Goal: Task Accomplishment & Management: Manage account settings

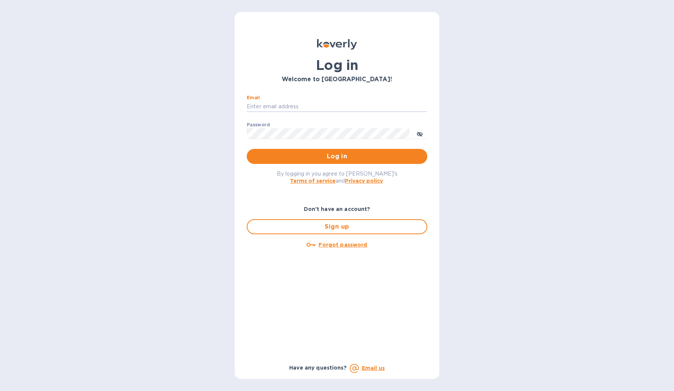
type input "angelo@cynthiahurley.com"
click at [337, 156] on button "Log in" at bounding box center [337, 156] width 180 height 15
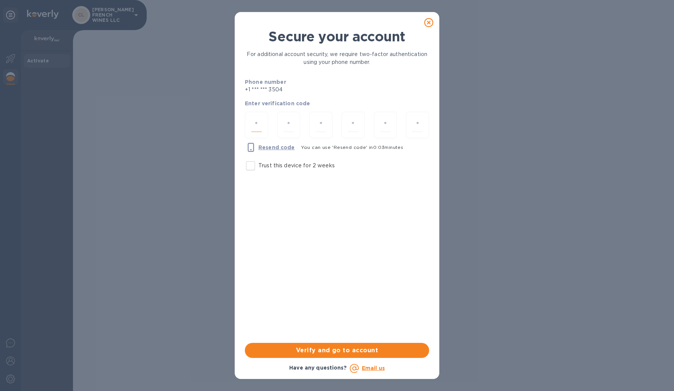
click at [259, 129] on input "number" at bounding box center [256, 125] width 11 height 14
type input "5"
type input "2"
type input "3"
type input "0"
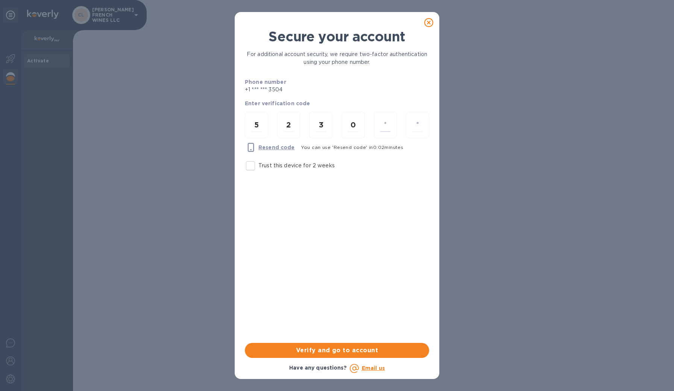
type input "4"
type input "0"
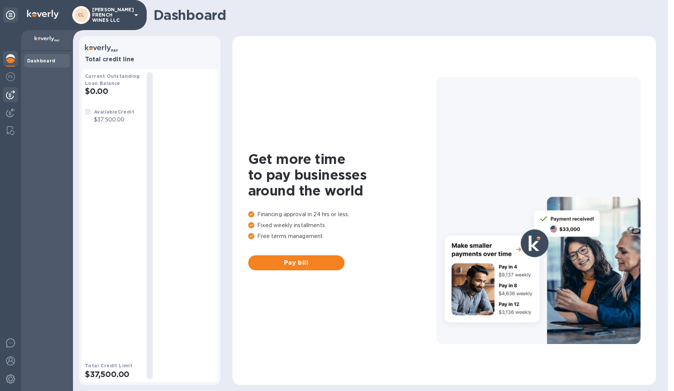
click at [11, 92] on img at bounding box center [10, 94] width 9 height 9
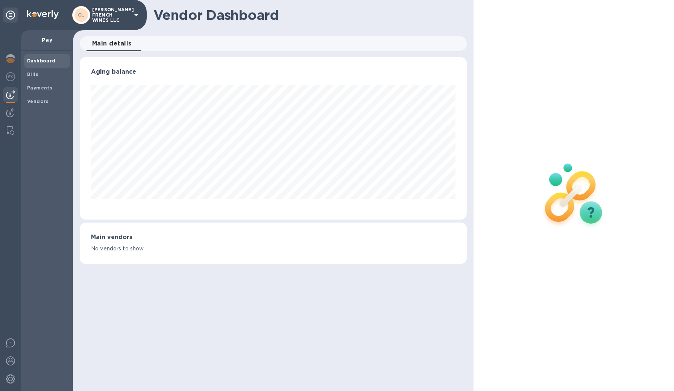
scroll to position [162, 387]
click at [36, 76] on b "Bills" at bounding box center [32, 74] width 11 height 6
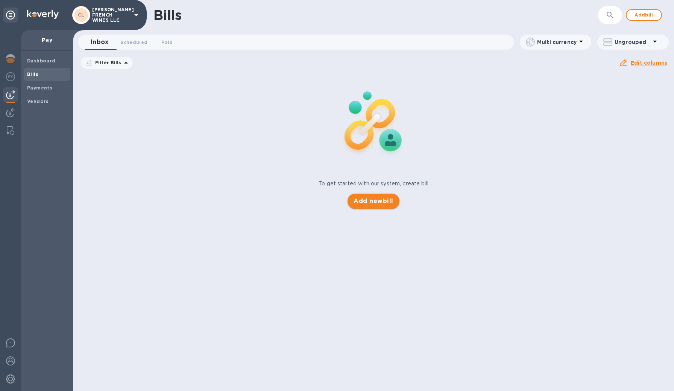
click at [369, 196] on button "Add new bill" at bounding box center [373, 201] width 52 height 15
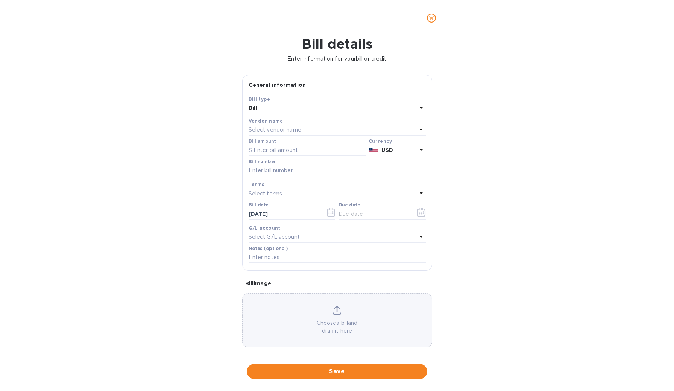
click at [271, 126] on p "Select vendor name" at bounding box center [275, 130] width 53 height 8
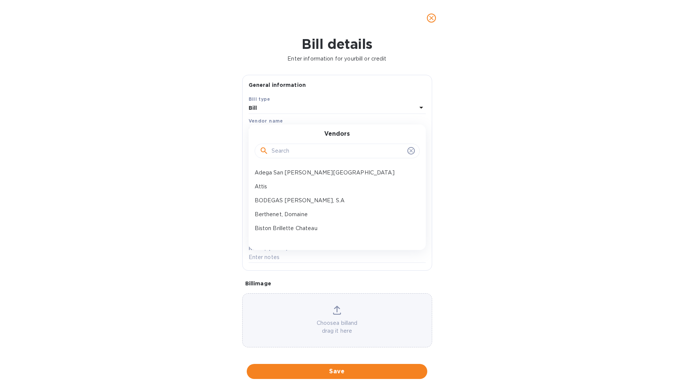
click at [272, 150] on input "text" at bounding box center [338, 151] width 133 height 11
type input "l"
click at [429, 20] on icon "close" at bounding box center [432, 18] width 8 height 8
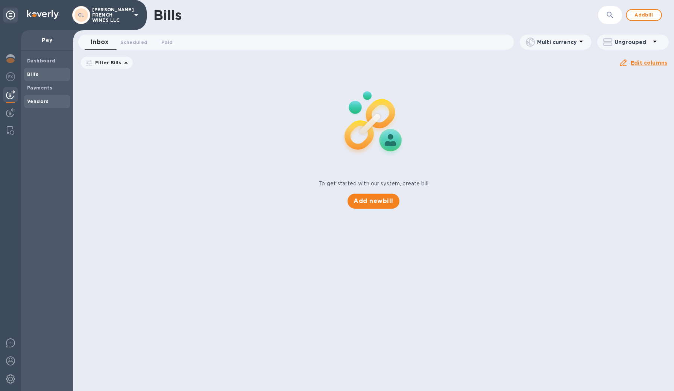
click at [38, 99] on b "Vendors" at bounding box center [38, 102] width 22 height 6
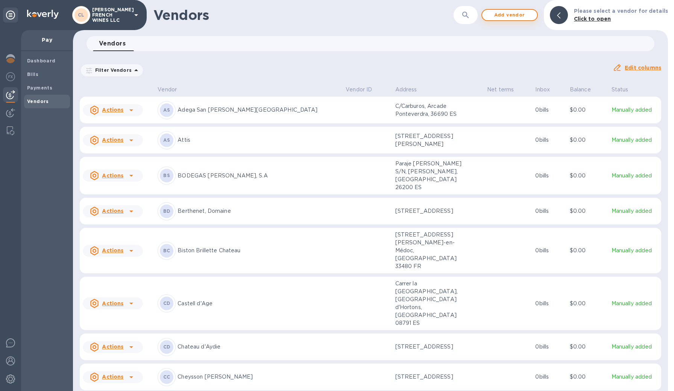
click at [502, 19] on span "Add vendor" at bounding box center [509, 15] width 43 height 9
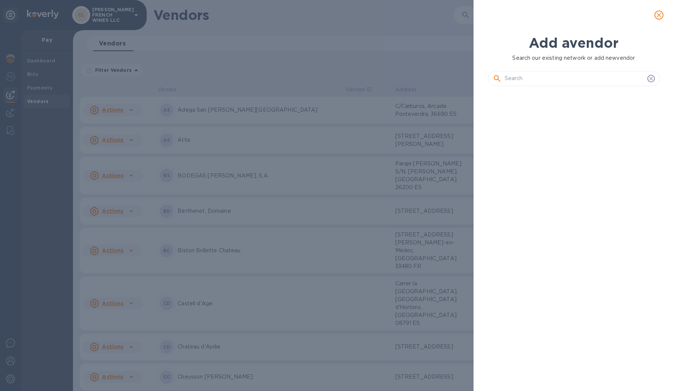
scroll to position [6, 3]
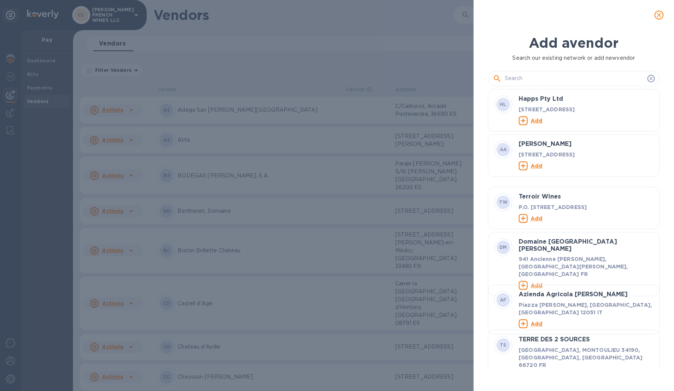
click at [512, 78] on input "text" at bounding box center [575, 78] width 140 height 11
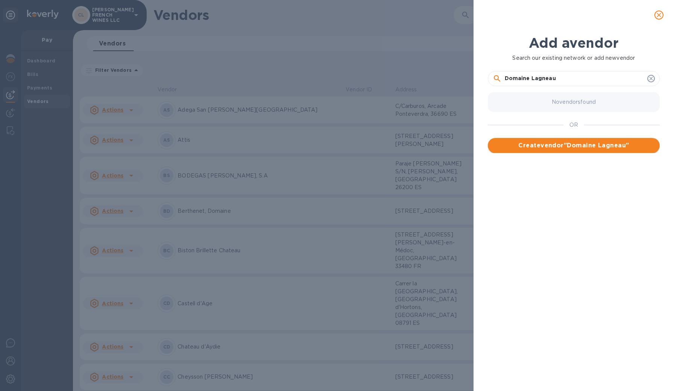
type input "Domaine Lagneau"
click at [548, 149] on span "Create vendor " Domaine Lagneau "" at bounding box center [574, 145] width 160 height 9
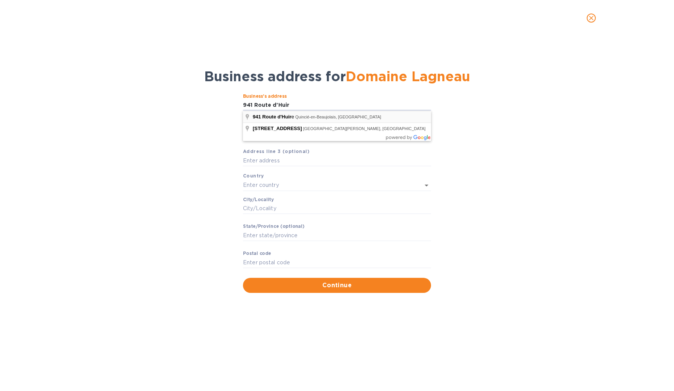
type input "941 Route d'Huire"
type input "Quincié-en-Beaujolais"
type input "Auvergne-[GEOGRAPHIC_DATA]"
type input "69430"
type input "[GEOGRAPHIC_DATA]"
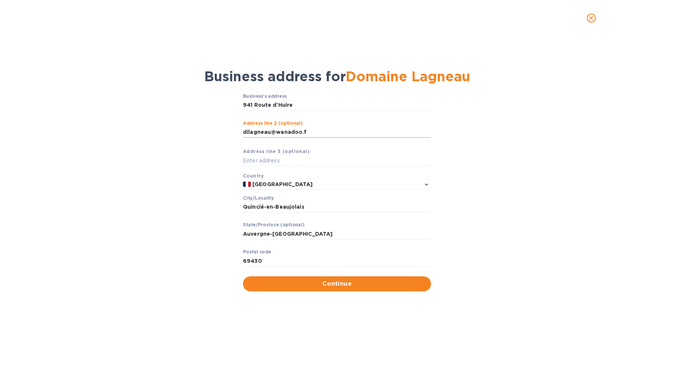
type input "[EMAIL_ADDRESS][DOMAIN_NAME]"
drag, startPoint x: 314, startPoint y: 132, endPoint x: 246, endPoint y: 132, distance: 67.7
click at [239, 131] on div "Business’s аddress [STREET_ADDRESS] line 2 (optional) [EMAIL_ADDRESS][DOMAIN_NA…" at bounding box center [337, 192] width 654 height 207
type input "Q"
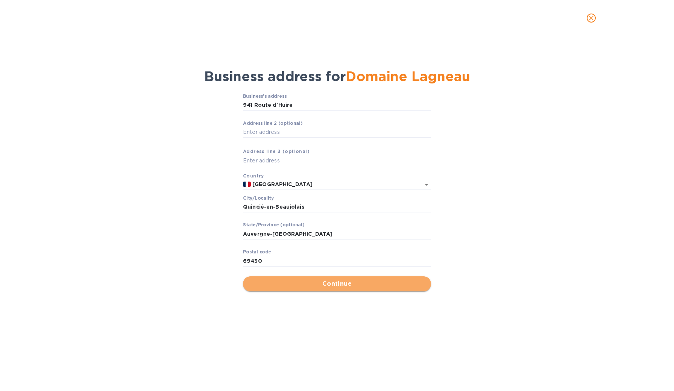
click at [332, 287] on span "Continue" at bounding box center [337, 283] width 176 height 9
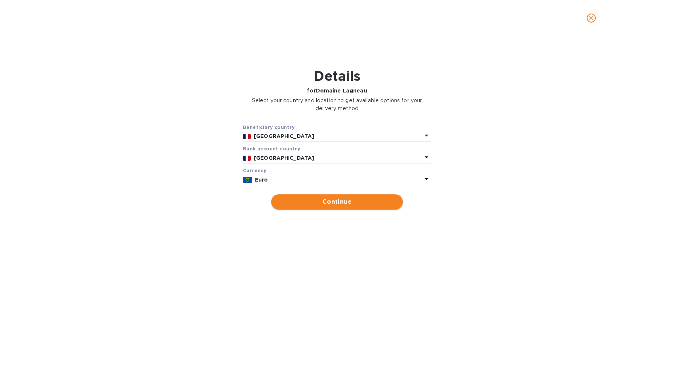
click at [332, 203] on span "Continue" at bounding box center [337, 201] width 120 height 9
type input "Domaine Lagneau"
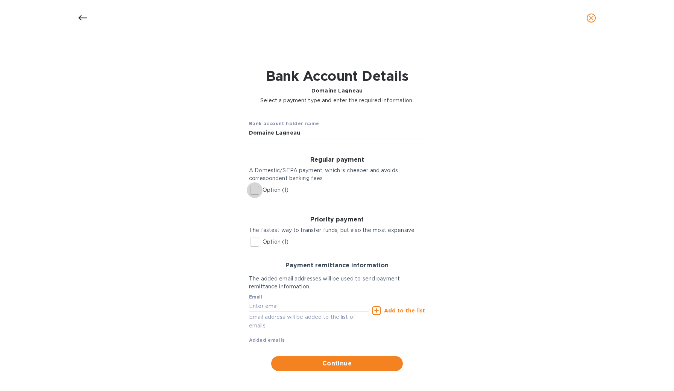
click at [253, 190] on input "Option (1)" at bounding box center [255, 190] width 16 height 16
checkbox input "true"
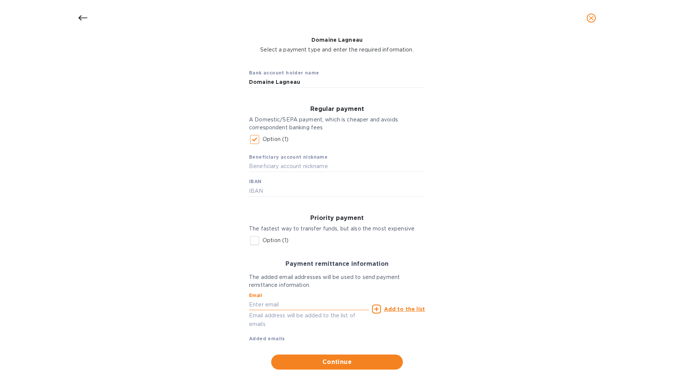
scroll to position [50, 0]
paste input "[EMAIL_ADDRESS][DOMAIN_NAME]"
type input "[EMAIL_ADDRESS][DOMAIN_NAME]"
click at [322, 361] on span "Continue" at bounding box center [337, 362] width 120 height 9
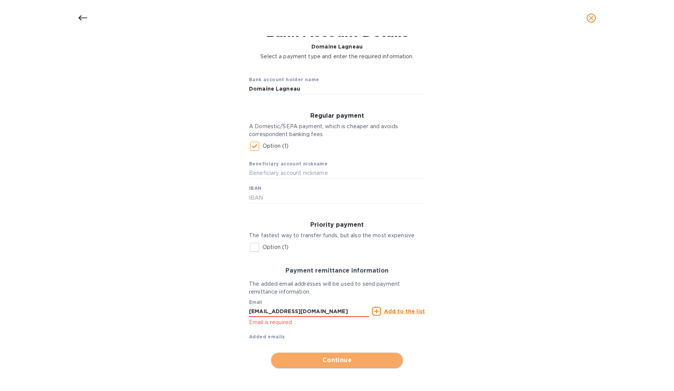
click at [334, 356] on span "Continue" at bounding box center [337, 360] width 120 height 9
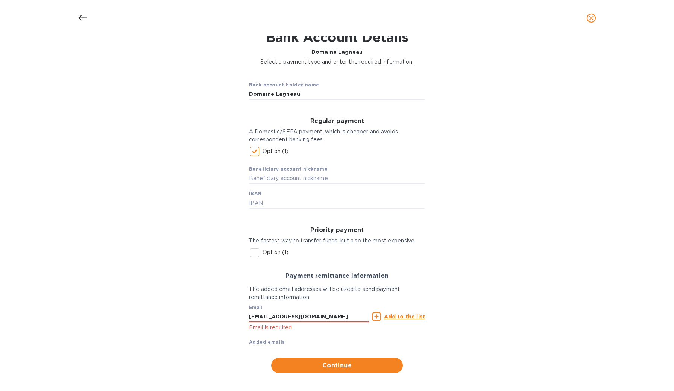
click at [393, 317] on u "Add to the list" at bounding box center [404, 317] width 41 height 6
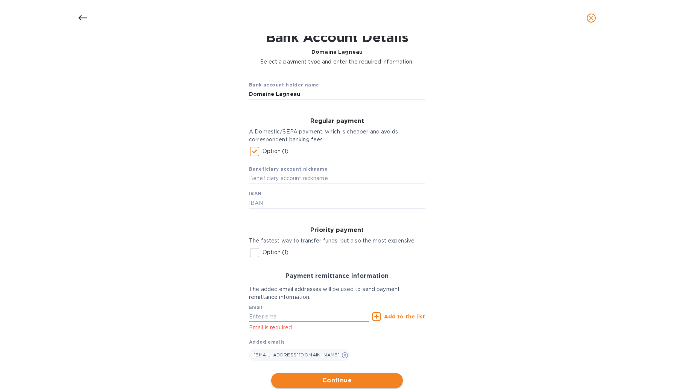
click at [328, 378] on span "Continue" at bounding box center [337, 380] width 120 height 9
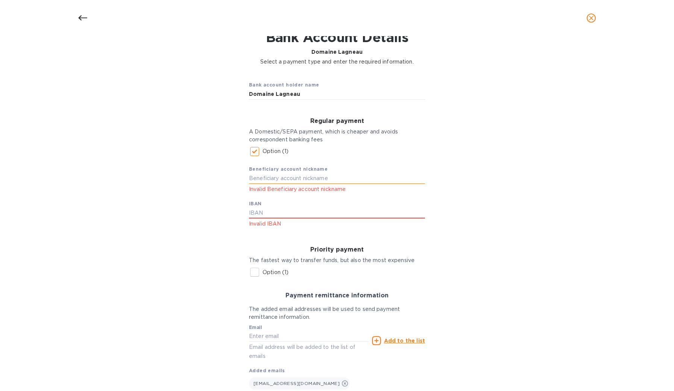
click at [275, 180] on input "text" at bounding box center [337, 178] width 176 height 11
type input "[FINANCIAL_ID]"
click at [192, 229] on div "Bank account holder name Domaine Lagneau Regular payment A Domestic/SEPA paymen…" at bounding box center [337, 245] width 654 height 351
click at [253, 270] on input "Option (1)" at bounding box center [255, 272] width 16 height 16
checkbox input "true"
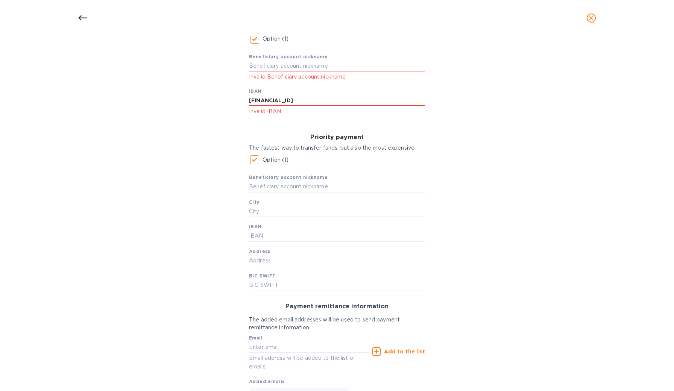
scroll to position [153, 0]
click at [280, 64] on input "text" at bounding box center [337, 64] width 176 height 11
type input "Domaine Lagneau"
click at [359, 94] on input "[FINANCIAL_ID]" at bounding box center [337, 99] width 176 height 11
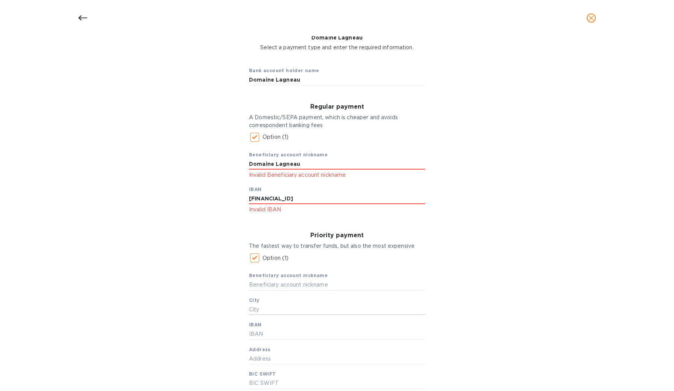
scroll to position [55, 0]
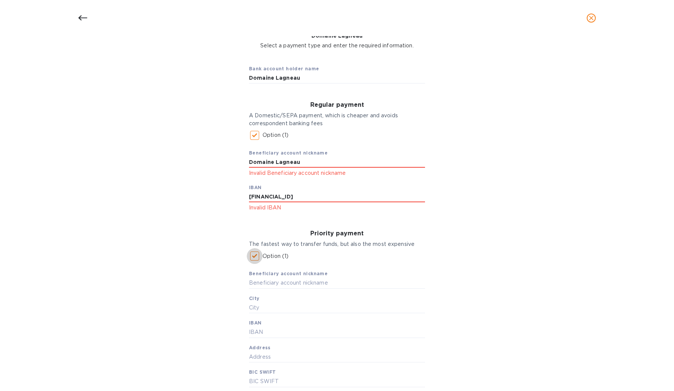
click at [253, 254] on input "Option (1)" at bounding box center [255, 256] width 16 height 16
checkbox input "false"
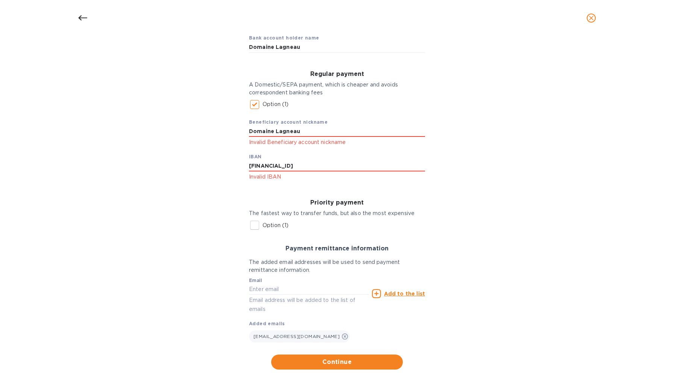
scroll to position [85, 0]
click at [334, 359] on span "Continue" at bounding box center [337, 362] width 120 height 9
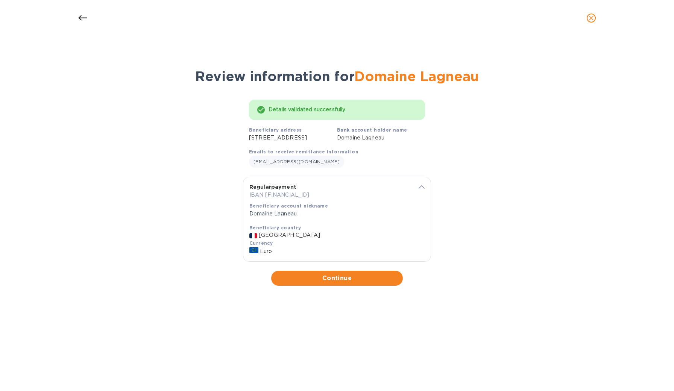
scroll to position [0, 0]
click at [332, 283] on span "Continue" at bounding box center [337, 278] width 120 height 9
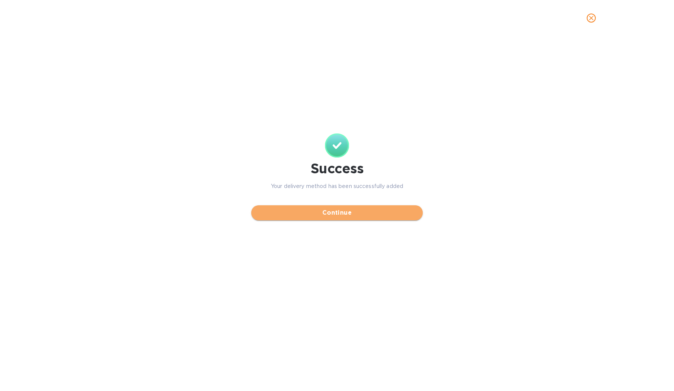
click at [346, 217] on span "Continue" at bounding box center [336, 212] width 159 height 9
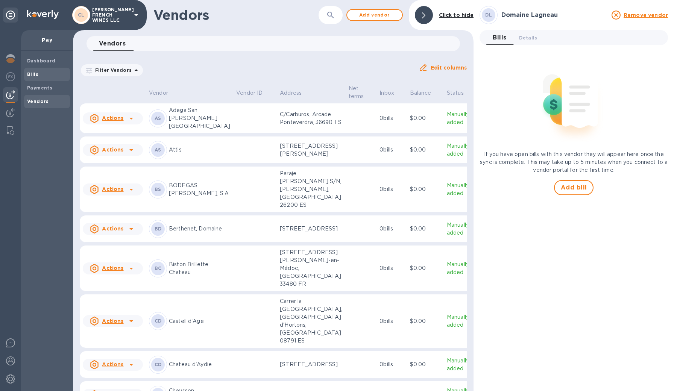
click at [35, 73] on b "Bills" at bounding box center [32, 74] width 11 height 6
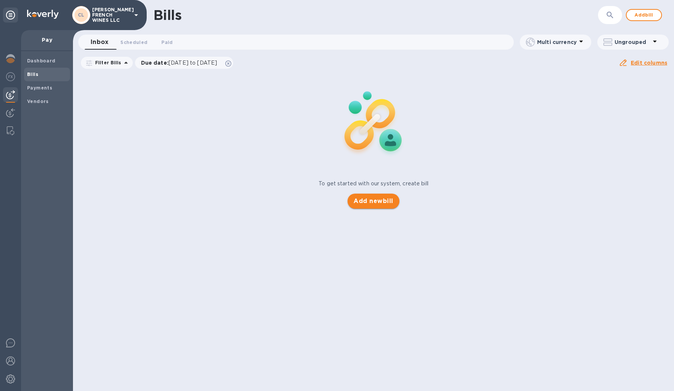
click at [369, 202] on span "Add new bill" at bounding box center [372, 201] width 39 height 9
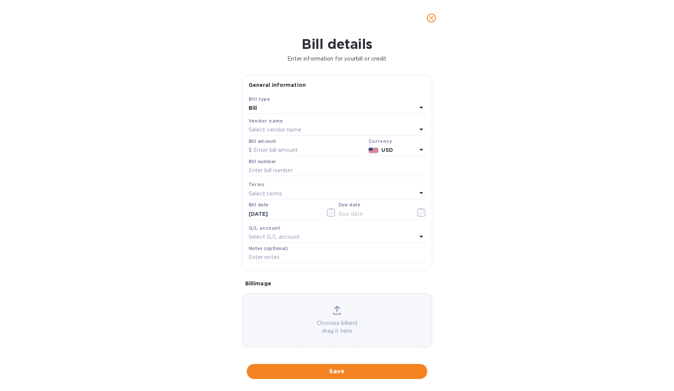
click at [282, 127] on p "Select vendor name" at bounding box center [275, 130] width 53 height 8
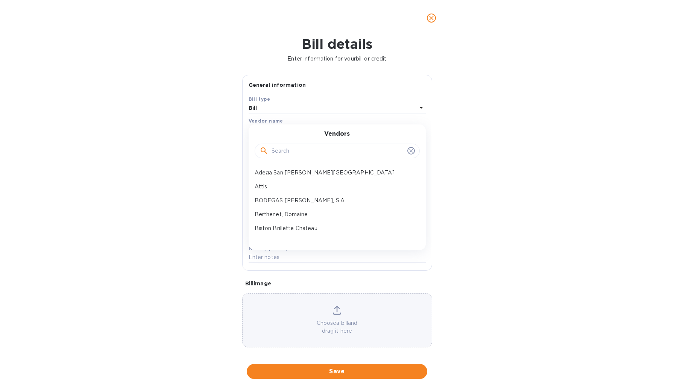
click at [285, 150] on input "text" at bounding box center [338, 151] width 133 height 11
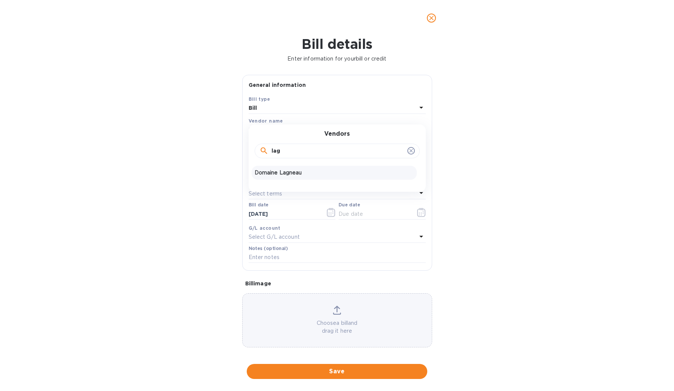
type input "lag"
click at [279, 171] on p "Domaine Lagneau" at bounding box center [334, 173] width 159 height 8
click at [291, 150] on input "text" at bounding box center [307, 150] width 117 height 11
click at [394, 151] on p "USD" at bounding box center [398, 150] width 35 height 8
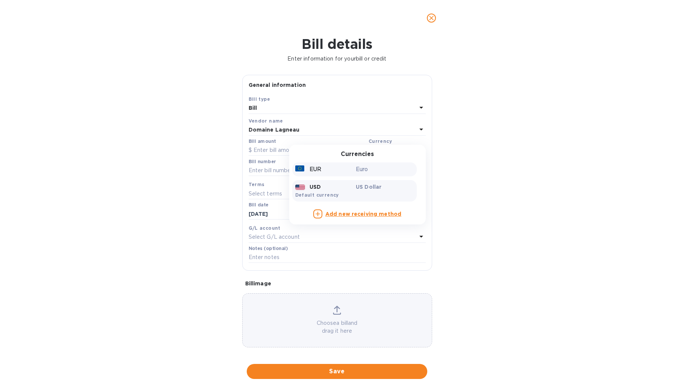
click at [361, 169] on p "Euro" at bounding box center [385, 169] width 58 height 8
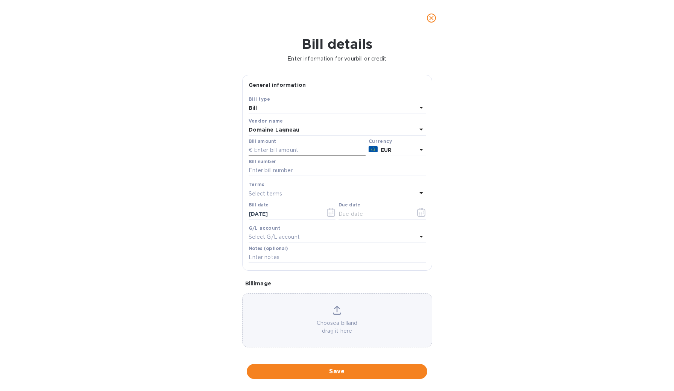
click at [305, 152] on input "text" at bounding box center [307, 150] width 117 height 11
type input "3,685.80"
click at [312, 169] on input "text" at bounding box center [337, 170] width 177 height 11
type input "I"
type input "No. document: FCT-20250612-0313"
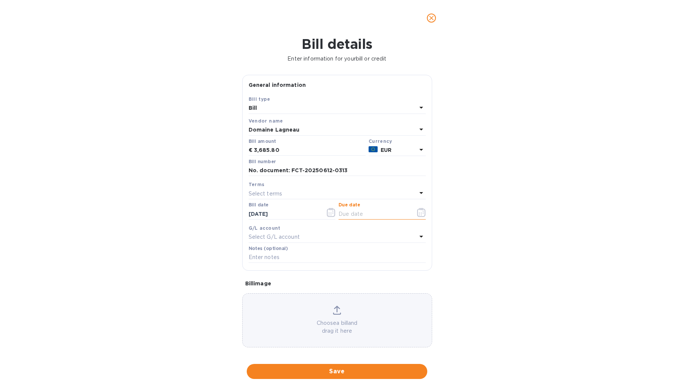
click at [361, 216] on input "text" at bounding box center [373, 213] width 71 height 11
click at [420, 214] on icon "button" at bounding box center [421, 212] width 9 height 9
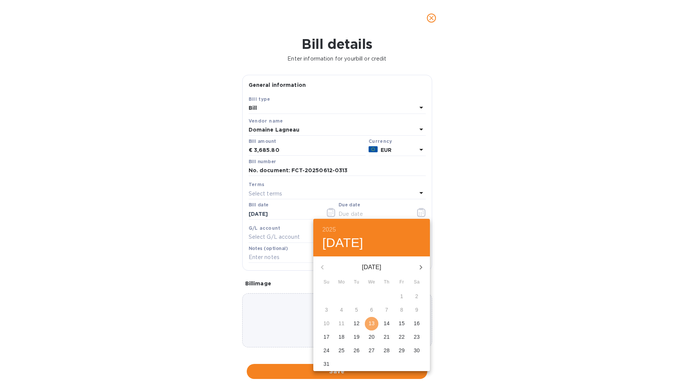
click at [369, 323] on p "13" at bounding box center [372, 324] width 6 height 8
type input "[DATE]"
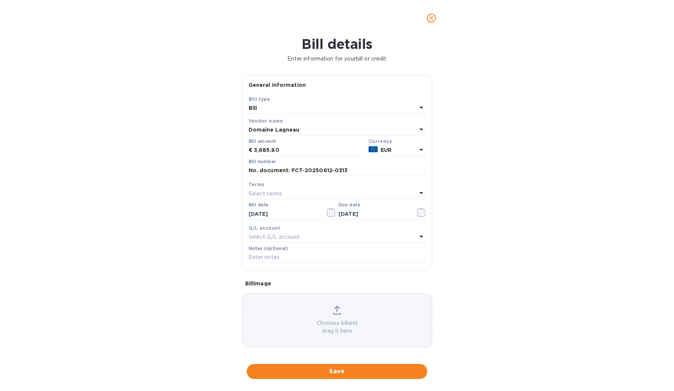
click at [308, 238] on div "Select G/L account" at bounding box center [333, 237] width 168 height 11
click at [308, 238] on div "Accounts" at bounding box center [337, 254] width 159 height 32
click at [305, 226] on div "G/L account" at bounding box center [337, 228] width 177 height 8
click at [344, 367] on span "Save" at bounding box center [337, 371] width 168 height 9
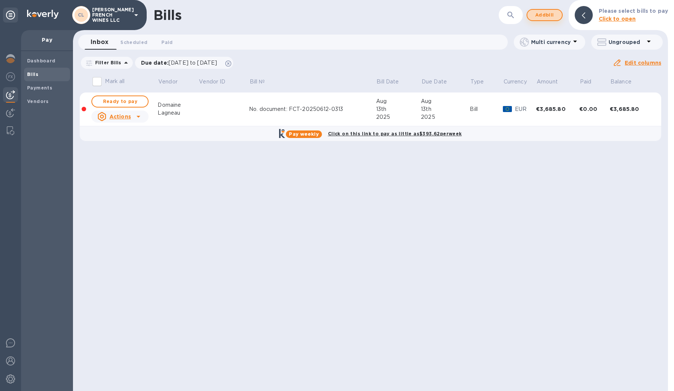
click at [535, 20] on button "Add bill" at bounding box center [544, 15] width 36 height 12
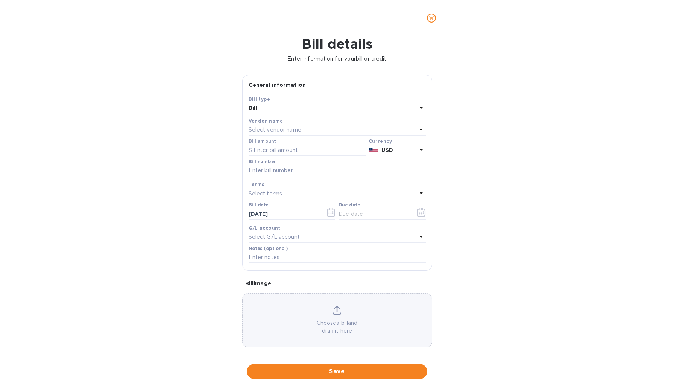
click at [431, 21] on icon "close" at bounding box center [432, 18] width 8 height 8
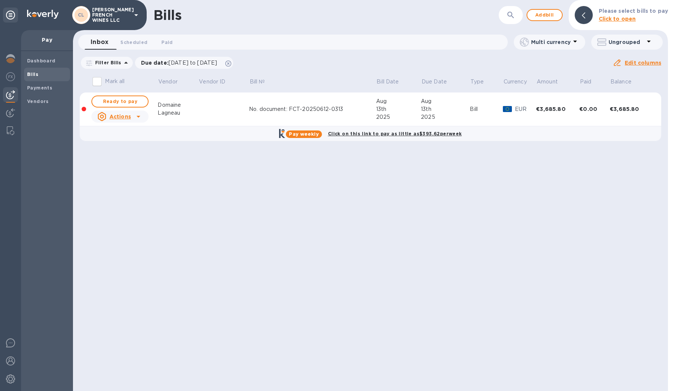
click at [133, 118] on div at bounding box center [138, 117] width 12 height 12
click at [211, 172] on div at bounding box center [337, 195] width 674 height 391
click at [535, 19] on span "Add bill" at bounding box center [544, 15] width 23 height 9
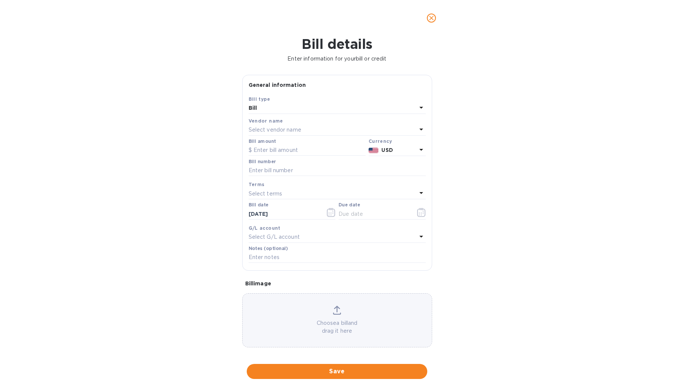
click at [312, 124] on div "Vendor name" at bounding box center [337, 121] width 177 height 8
click at [309, 129] on div "Select vendor name" at bounding box center [333, 130] width 168 height 11
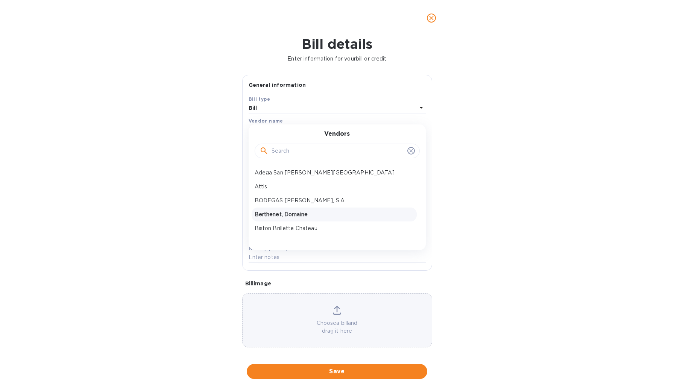
click at [294, 211] on p "Berthenet, Domaine" at bounding box center [334, 215] width 159 height 8
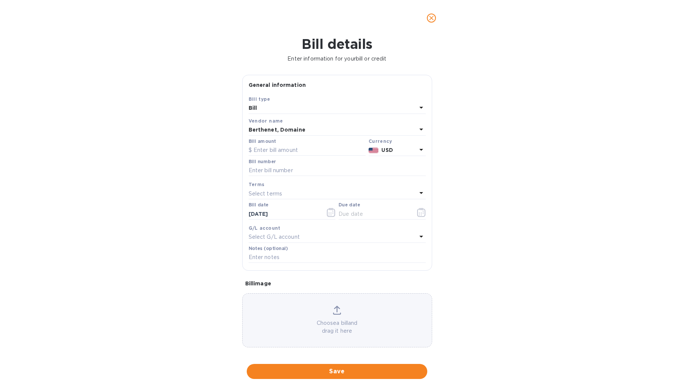
click at [393, 152] on p "USD" at bounding box center [398, 150] width 35 height 8
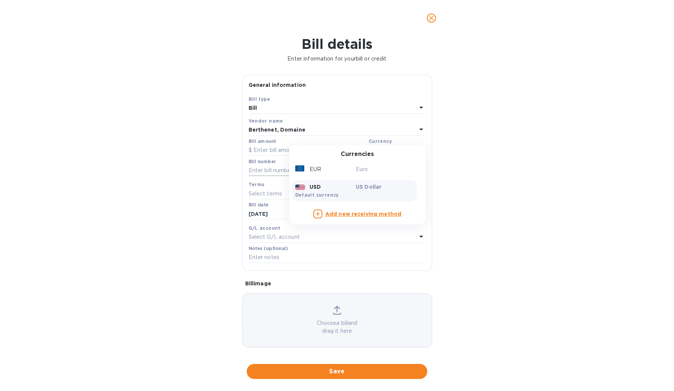
click at [351, 170] on div "EUR" at bounding box center [324, 169] width 61 height 11
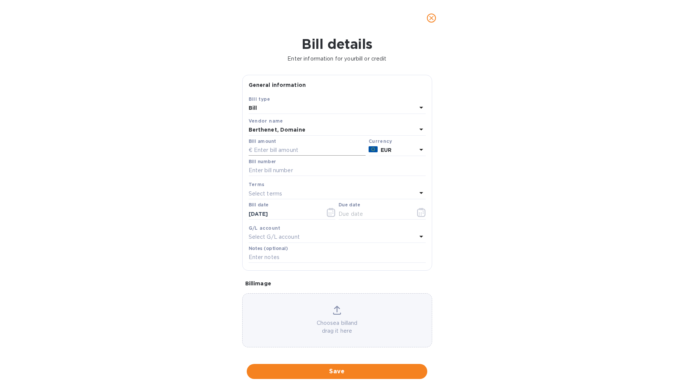
click at [275, 148] on input "text" at bounding box center [307, 150] width 117 height 11
type input "3,354.71"
click at [276, 168] on input "text" at bounding box center [337, 170] width 177 height 11
type input "Facture No. 20250340"
click at [362, 216] on input "text" at bounding box center [373, 213] width 71 height 11
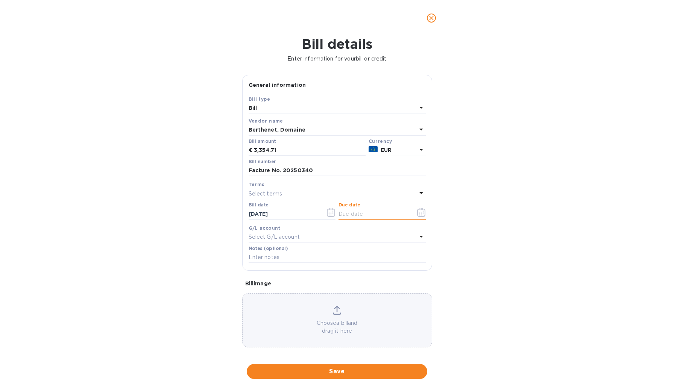
click at [417, 212] on icon "button" at bounding box center [421, 212] width 8 height 9
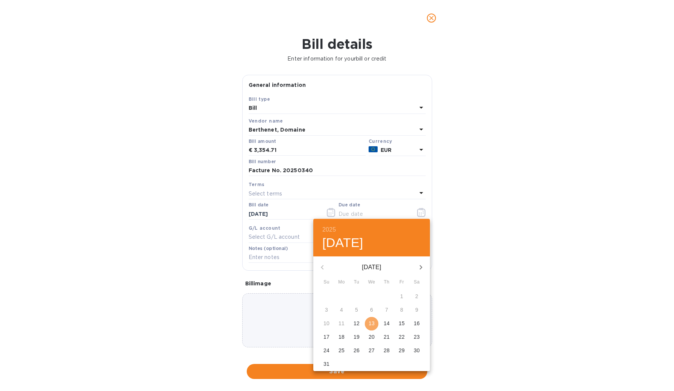
click at [373, 323] on p "13" at bounding box center [372, 324] width 6 height 8
type input "[DATE]"
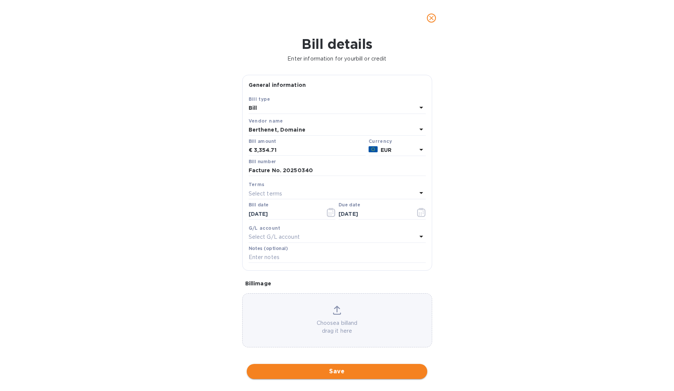
click at [344, 367] on span "Save" at bounding box center [337, 371] width 168 height 9
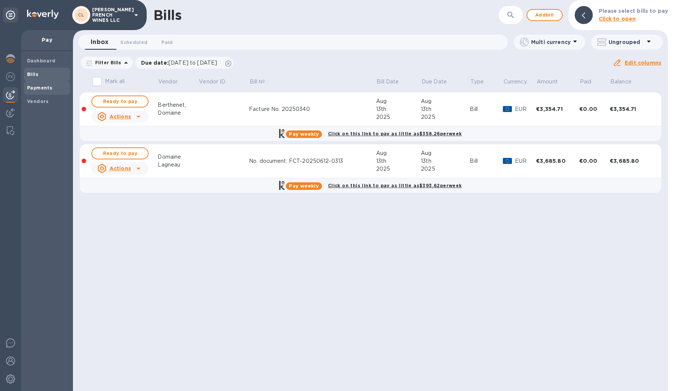
click at [43, 87] on b "Payments" at bounding box center [39, 88] width 25 height 6
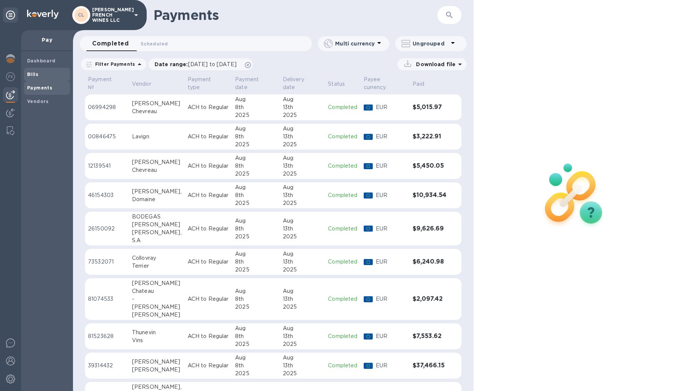
click at [38, 72] on b "Bills" at bounding box center [32, 74] width 11 height 6
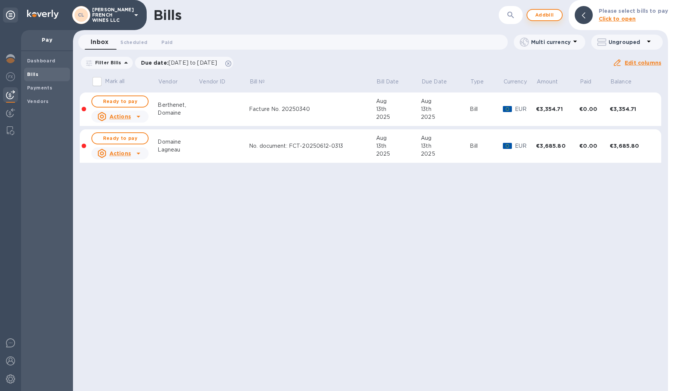
click at [538, 14] on span "Add bill" at bounding box center [544, 15] width 23 height 9
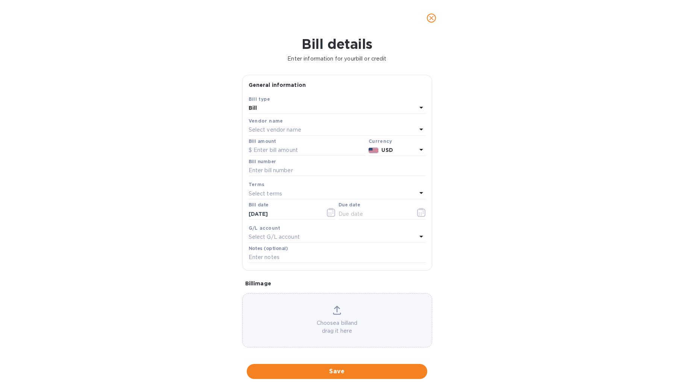
click at [279, 127] on p "Select vendor name" at bounding box center [275, 130] width 53 height 8
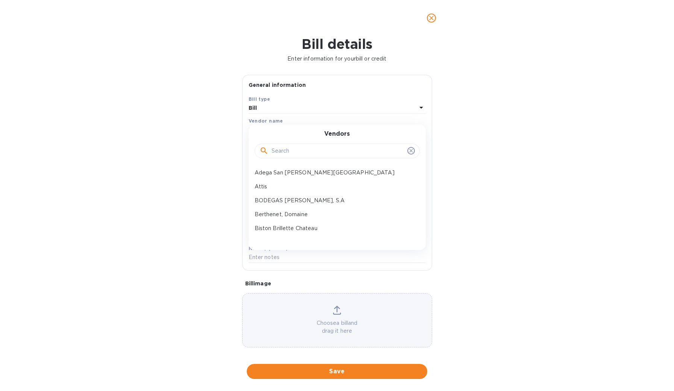
click at [284, 155] on input "text" at bounding box center [338, 151] width 133 height 11
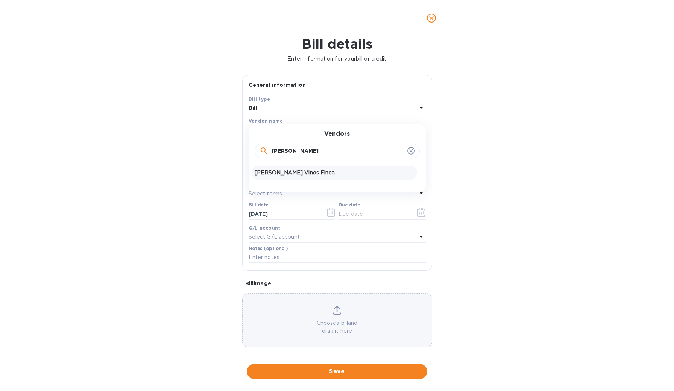
type input "[PERSON_NAME]"
click at [281, 174] on p "[PERSON_NAME] Vinos Finca" at bounding box center [334, 173] width 159 height 8
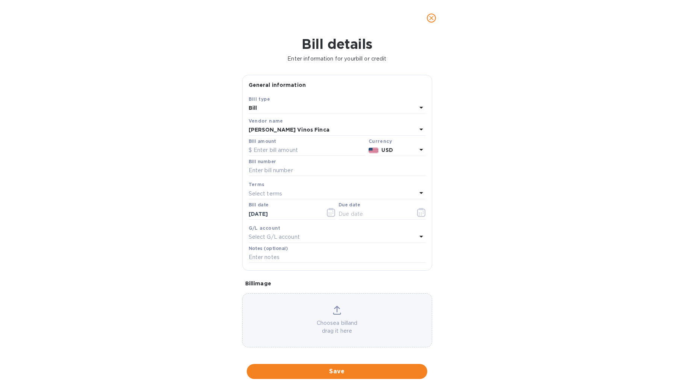
click at [400, 151] on p "USD" at bounding box center [398, 150] width 35 height 8
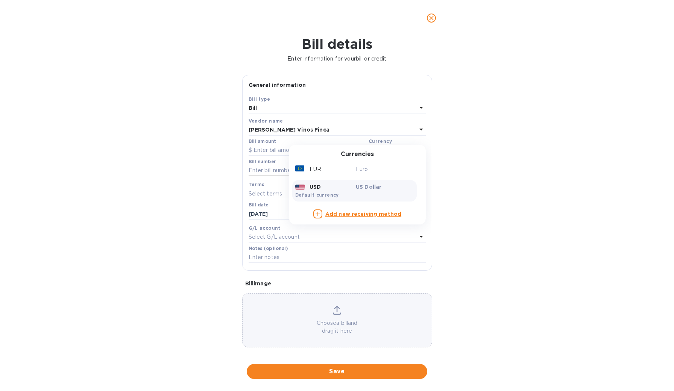
drag, startPoint x: 334, startPoint y: 171, endPoint x: 321, endPoint y: 165, distance: 14.0
click at [334, 171] on div "EUR" at bounding box center [324, 169] width 61 height 11
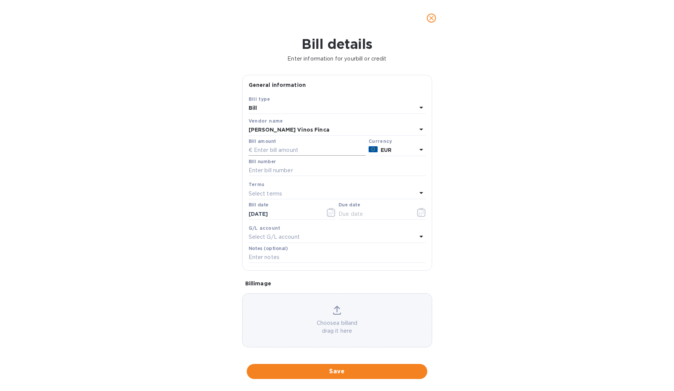
click at [285, 147] on input "text" at bounding box center [307, 150] width 117 height 11
type input "7,492.5"
click at [285, 167] on input "text" at bounding box center [337, 170] width 177 height 11
type input "ARC: 25ESD26200N0000122539"
click at [354, 211] on input "text" at bounding box center [373, 213] width 71 height 11
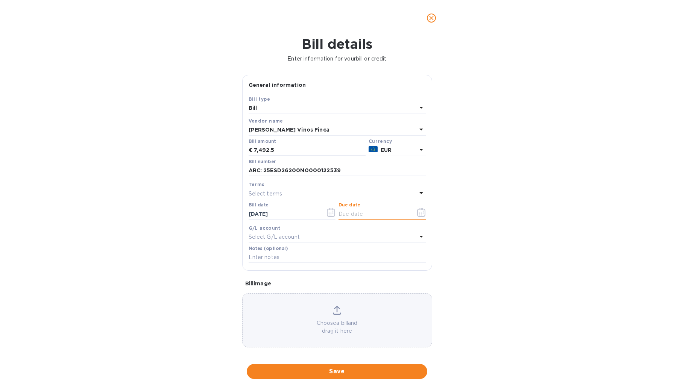
click at [417, 213] on icon "button" at bounding box center [421, 212] width 8 height 9
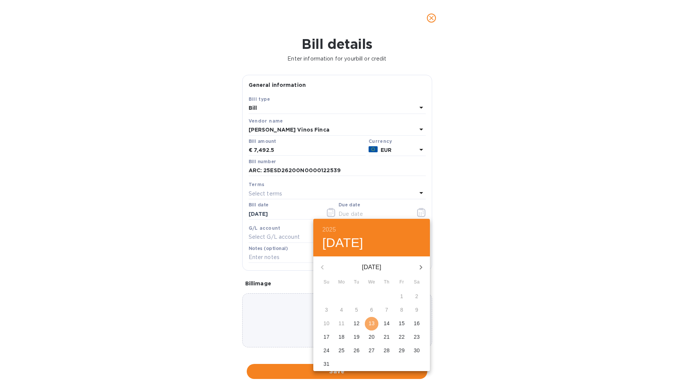
click at [371, 322] on p "13" at bounding box center [372, 324] width 6 height 8
type input "[DATE]"
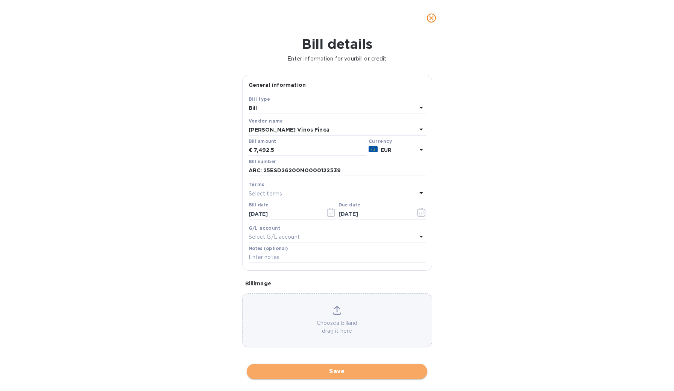
click at [347, 367] on span "Save" at bounding box center [337, 371] width 168 height 9
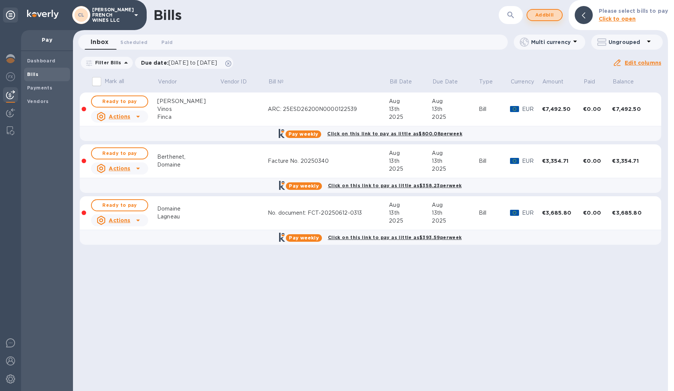
click at [538, 15] on span "Add bill" at bounding box center [544, 15] width 23 height 9
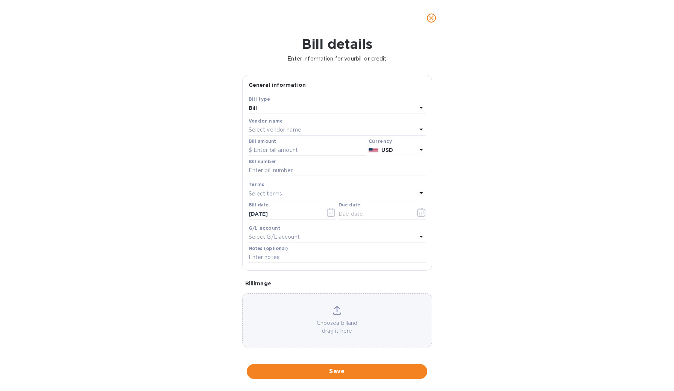
click at [270, 128] on p "Select vendor name" at bounding box center [275, 130] width 53 height 8
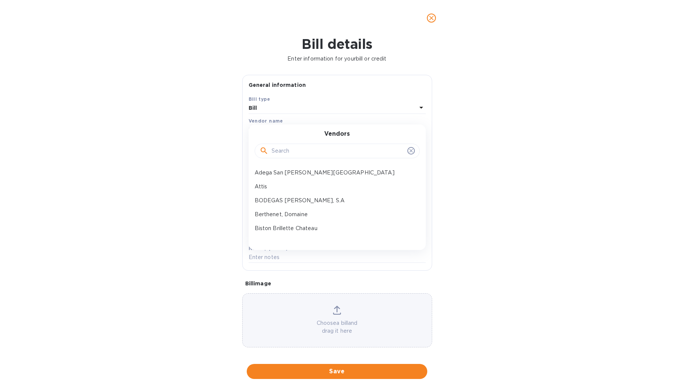
click at [286, 150] on input "text" at bounding box center [338, 151] width 133 height 11
type input "d"
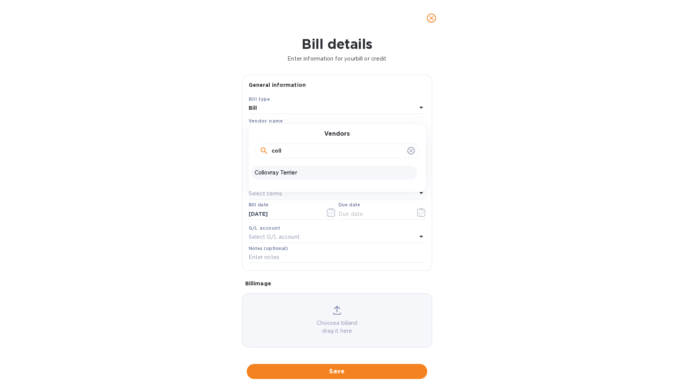
type input "coll"
click at [285, 169] on p "Collovray Terrier" at bounding box center [334, 173] width 159 height 8
click at [381, 151] on b "USD" at bounding box center [386, 150] width 11 height 6
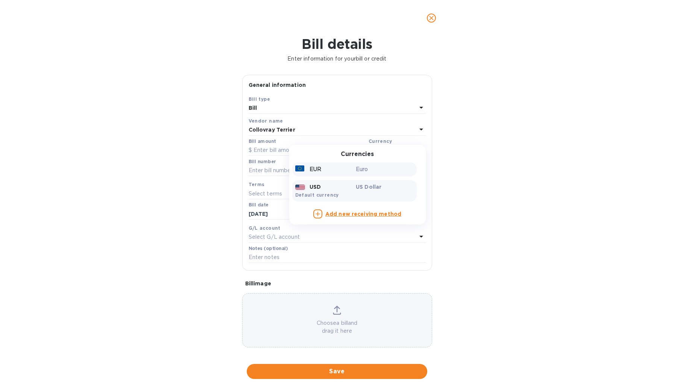
click at [328, 171] on div "EUR" at bounding box center [324, 169] width 61 height 11
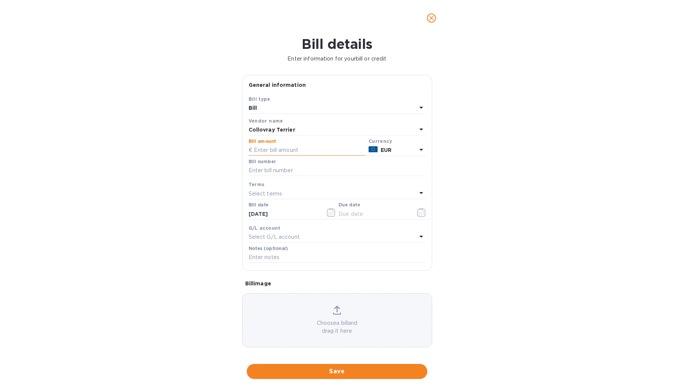
click at [285, 150] on input "text" at bounding box center [307, 150] width 117 height 11
type input "5,335.68"
click at [282, 168] on input "text" at bounding box center [337, 170] width 177 height 11
type input "Commande No: 24004971"
click at [363, 211] on input "text" at bounding box center [373, 213] width 71 height 11
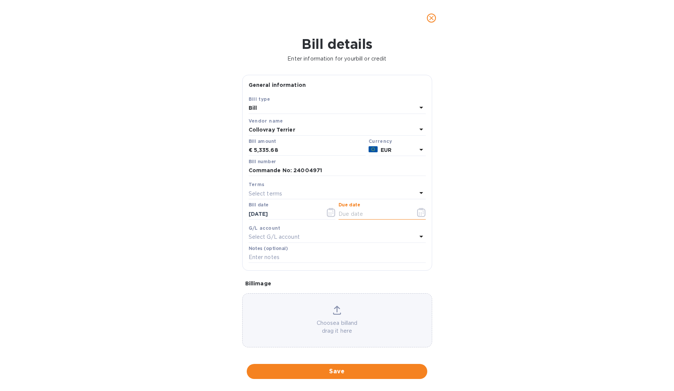
click at [417, 212] on icon "button" at bounding box center [421, 212] width 9 height 9
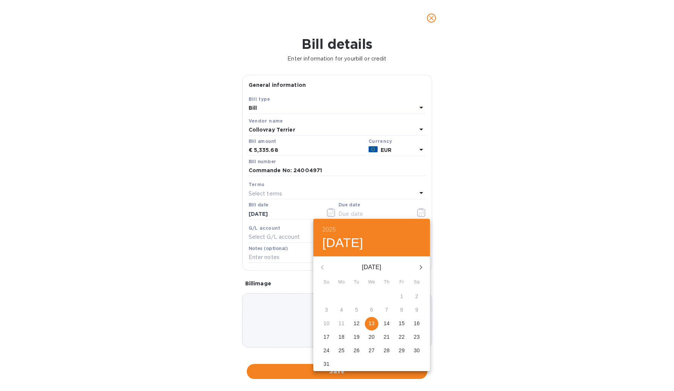
click at [373, 323] on p "13" at bounding box center [372, 324] width 6 height 8
type input "[DATE]"
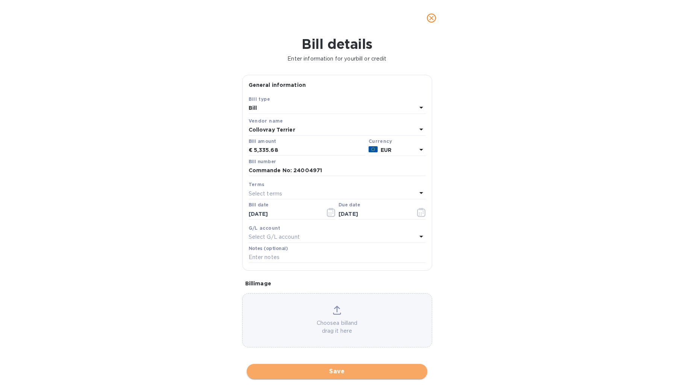
click at [330, 367] on span "Save" at bounding box center [337, 371] width 168 height 9
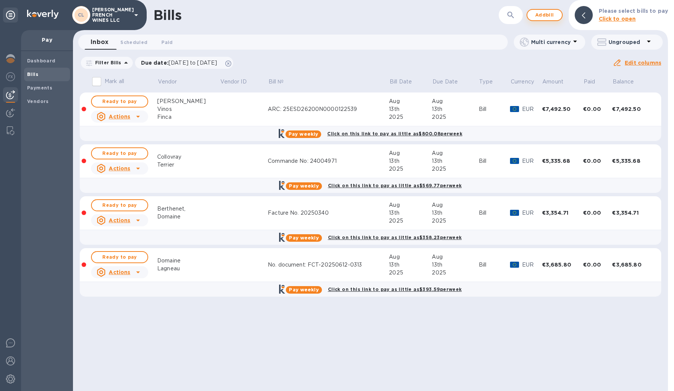
click at [536, 18] on span "Add bill" at bounding box center [544, 15] width 23 height 9
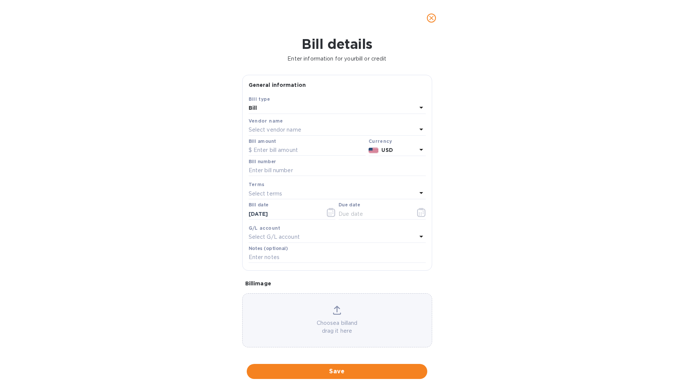
click at [299, 126] on p "Select vendor name" at bounding box center [275, 130] width 53 height 8
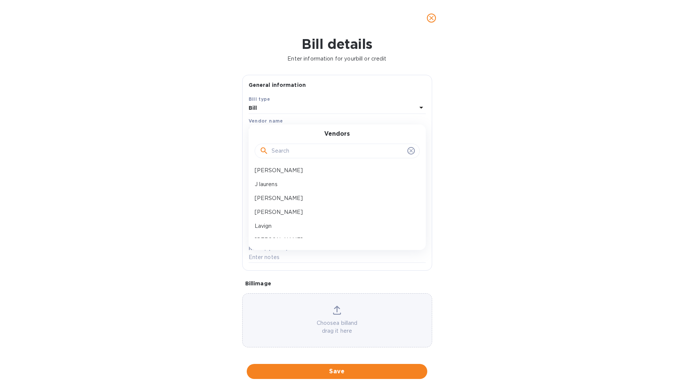
scroll to position [323, 0]
click at [291, 179] on div "J laurens" at bounding box center [334, 183] width 165 height 14
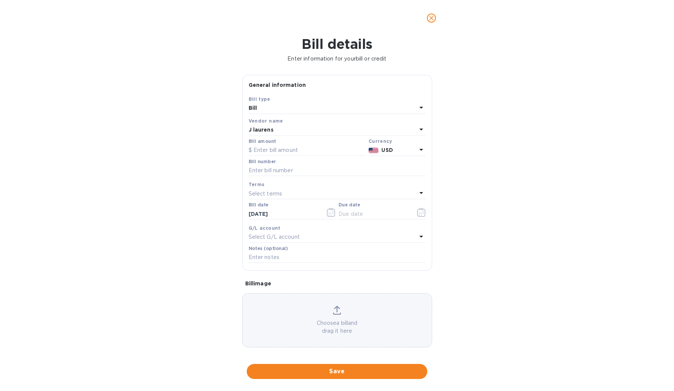
click at [408, 150] on p "USD" at bounding box center [398, 150] width 35 height 8
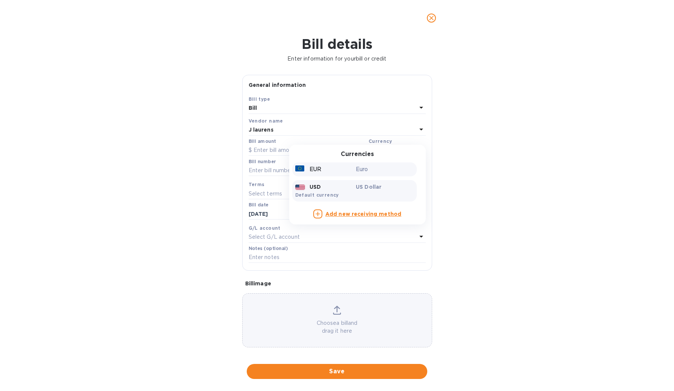
click at [381, 169] on p "Euro" at bounding box center [385, 169] width 58 height 8
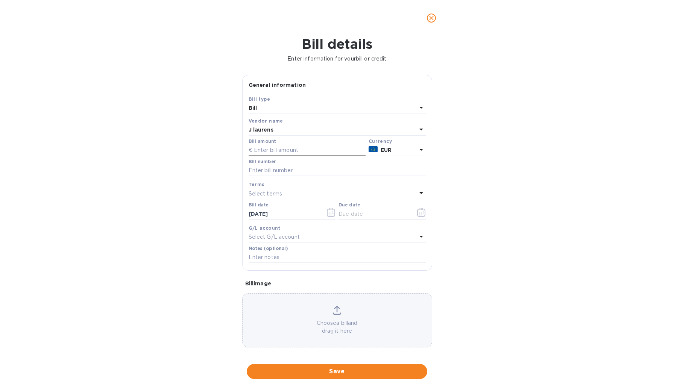
click at [297, 149] on input "text" at bounding box center [307, 150] width 117 height 11
click at [287, 169] on input "text" at bounding box center [337, 170] width 177 height 11
type input "FC16940"
click at [302, 149] on input "text" at bounding box center [307, 150] width 117 height 11
type input "6,333.85"
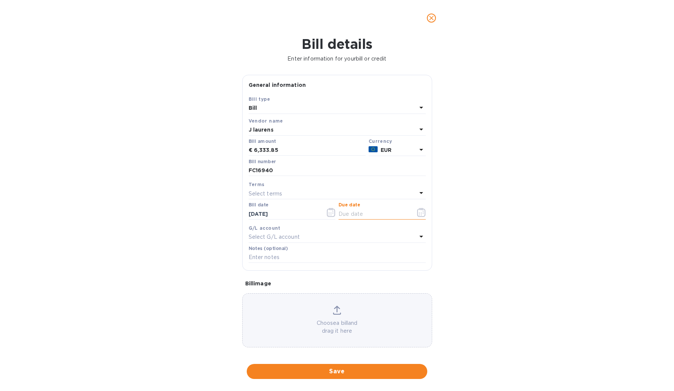
click at [347, 209] on input "text" at bounding box center [373, 213] width 71 height 11
click at [354, 213] on input "text" at bounding box center [373, 213] width 71 height 11
click at [417, 213] on icon "button" at bounding box center [421, 212] width 9 height 9
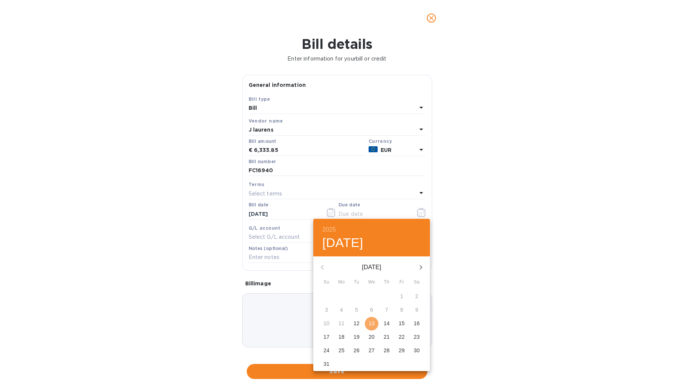
click at [372, 322] on p "13" at bounding box center [372, 324] width 6 height 8
type input "[DATE]"
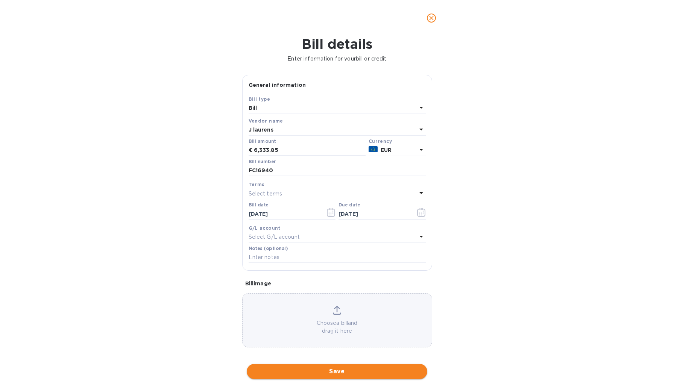
click at [336, 367] on span "Save" at bounding box center [337, 371] width 168 height 9
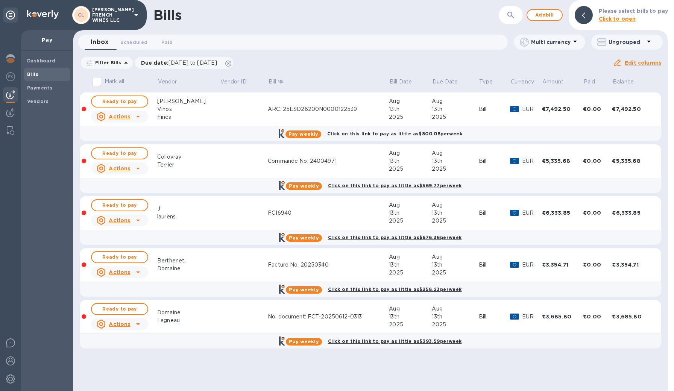
click at [99, 82] on input "Mark all" at bounding box center [97, 82] width 16 height 16
checkbox input "true"
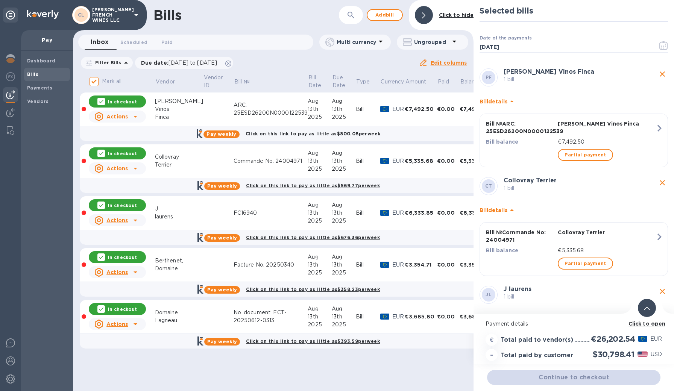
scroll to position [0, 0]
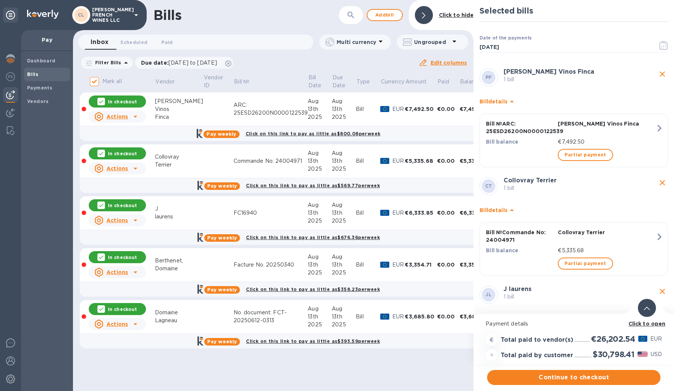
click at [561, 379] on span "Continue to checkout" at bounding box center [573, 377] width 161 height 9
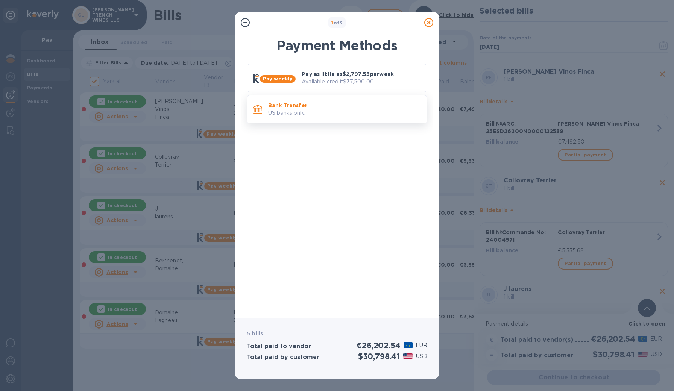
click at [309, 109] on p "Bank Transfer" at bounding box center [344, 106] width 153 height 8
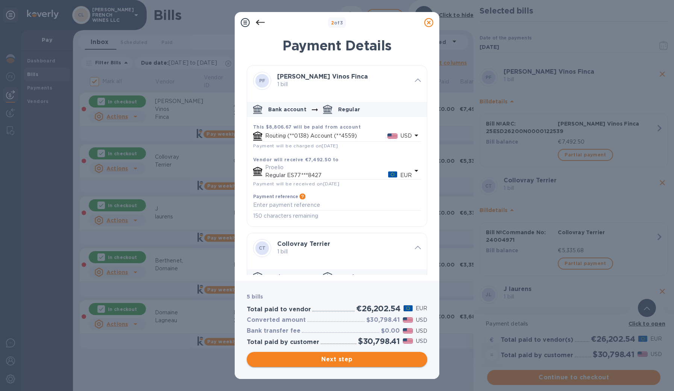
click at [325, 363] on span "Next step" at bounding box center [337, 359] width 168 height 9
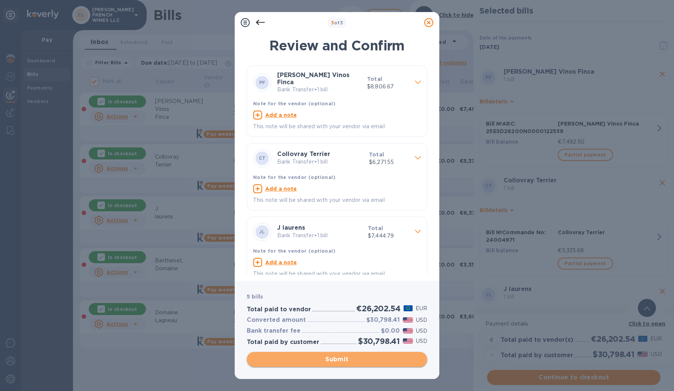
click at [325, 356] on span "Submit" at bounding box center [337, 359] width 168 height 9
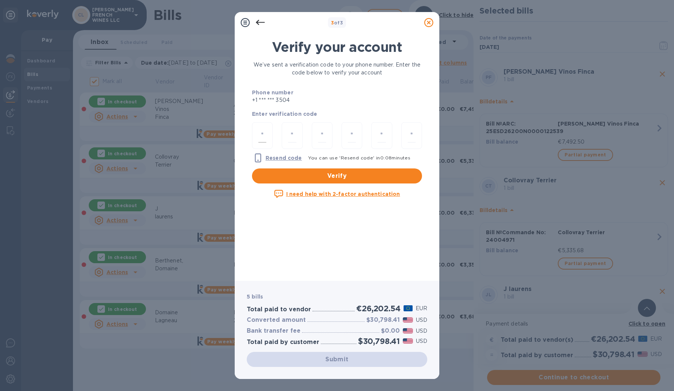
click at [265, 140] on input "number" at bounding box center [262, 136] width 8 height 14
type input "6"
type input "8"
type input "5"
type input "4"
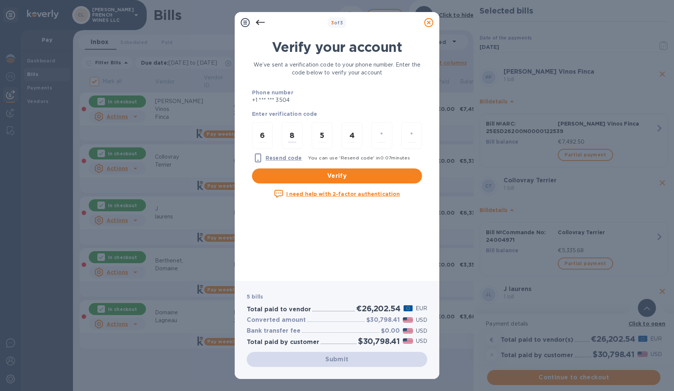
type input "1"
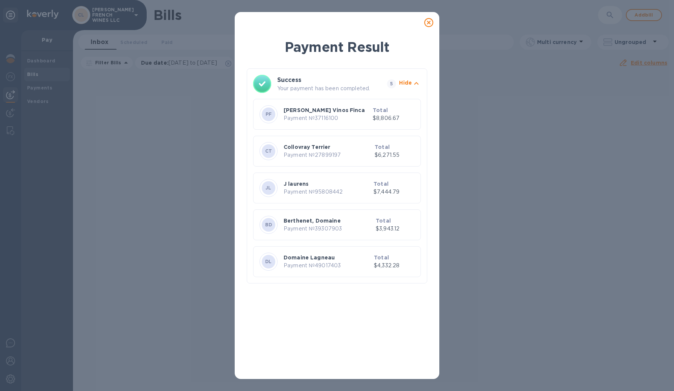
click at [315, 114] on p "[PERSON_NAME] Vinos Finca" at bounding box center [327, 110] width 86 height 8
click at [430, 24] on icon at bounding box center [428, 22] width 9 height 9
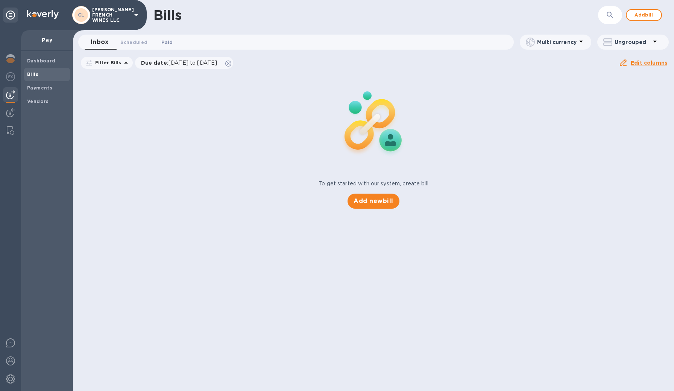
click at [168, 40] on span "Paid 0" at bounding box center [166, 42] width 11 height 8
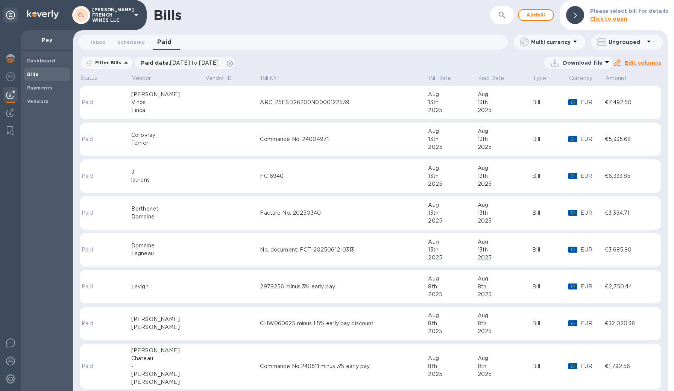
click at [205, 99] on td at bounding box center [232, 103] width 55 height 34
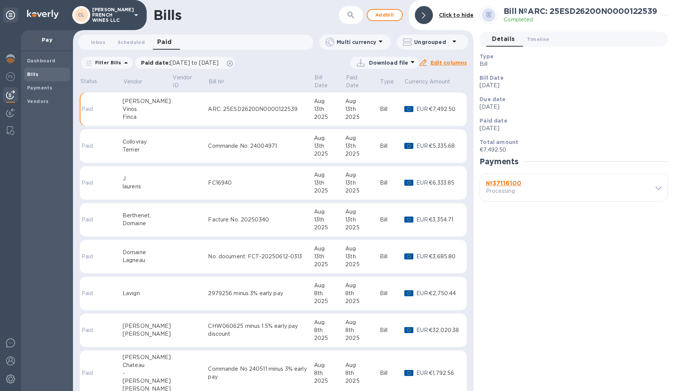
click at [490, 185] on b "№ 37116100" at bounding box center [503, 183] width 35 height 7
